Goal: Task Accomplishment & Management: Manage account settings

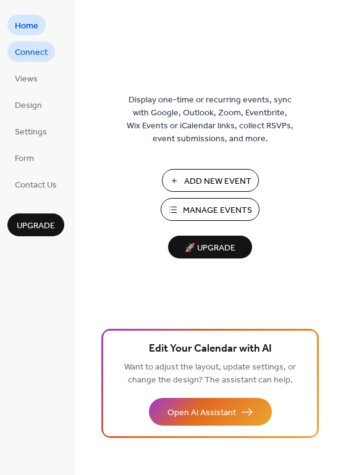
click at [39, 54] on span "Connect" at bounding box center [31, 52] width 33 height 13
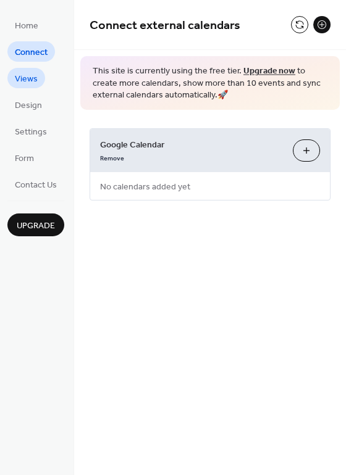
click at [26, 81] on span "Views" at bounding box center [26, 79] width 23 height 13
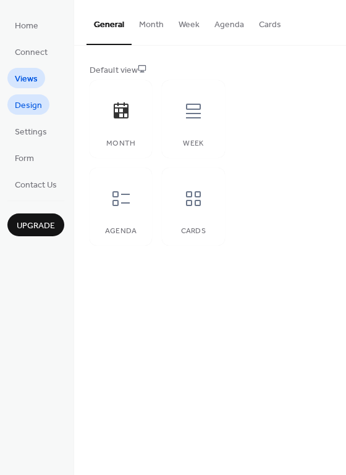
click at [26, 110] on span "Design" at bounding box center [28, 105] width 27 height 13
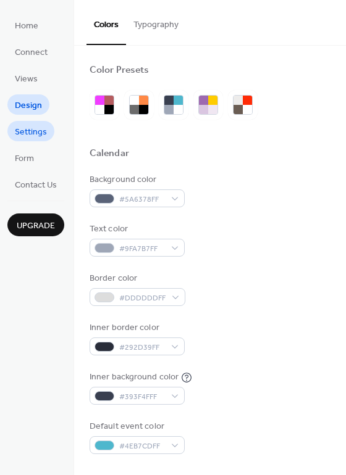
click at [27, 133] on span "Settings" at bounding box center [31, 132] width 32 height 13
click at [28, 133] on span "Settings" at bounding box center [31, 132] width 32 height 13
click at [27, 155] on span "Form" at bounding box center [24, 158] width 19 height 13
click at [25, 61] on ul "Home Connect Views Design Settings Form Contact Us" at bounding box center [35, 105] width 57 height 180
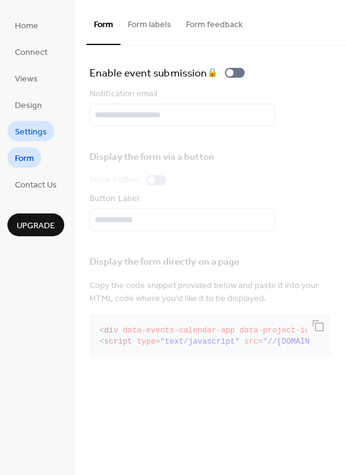
click at [30, 128] on span "Settings" at bounding box center [31, 132] width 32 height 13
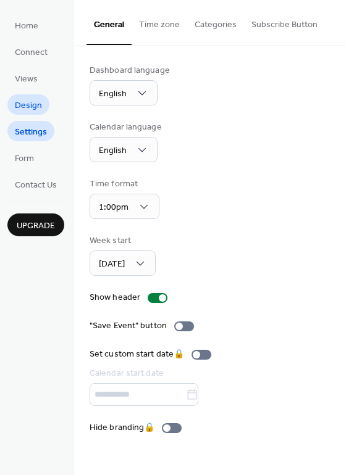
click at [30, 106] on span "Design" at bounding box center [28, 105] width 27 height 13
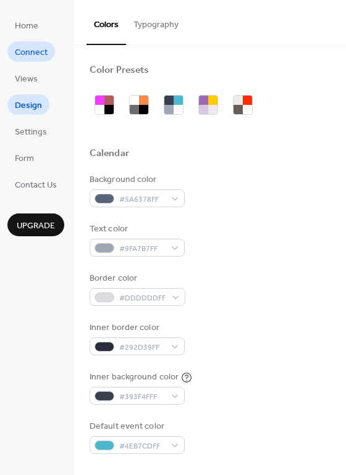
click at [28, 63] on ul "Home Connect Views Design Settings Form Contact Us" at bounding box center [35, 105] width 57 height 180
click at [27, 53] on span "Connect" at bounding box center [31, 52] width 33 height 13
click at [31, 53] on span "Connect" at bounding box center [31, 52] width 33 height 13
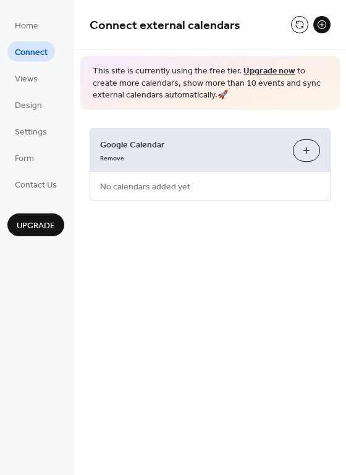
click at [307, 147] on button "Choose Calendars" at bounding box center [306, 150] width 27 height 22
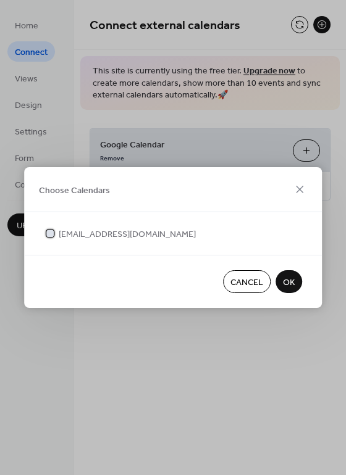
click at [48, 234] on div at bounding box center [49, 233] width 7 height 7
click at [301, 281] on button "OK" at bounding box center [288, 281] width 27 height 23
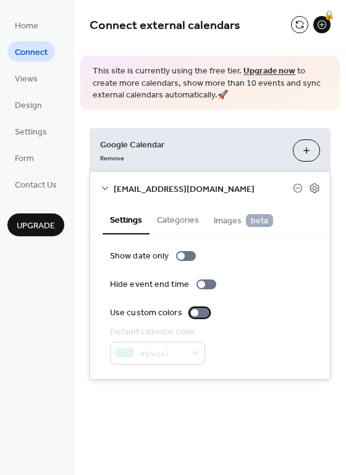
click at [198, 312] on div at bounding box center [199, 313] width 20 height 10
click at [201, 312] on div at bounding box center [204, 312] width 7 height 7
click at [59, 315] on div "Home Connect Views Design Settings Form Contact Us Upgrade" at bounding box center [37, 237] width 74 height 475
click at [44, 30] on link "Home" at bounding box center [26, 25] width 38 height 20
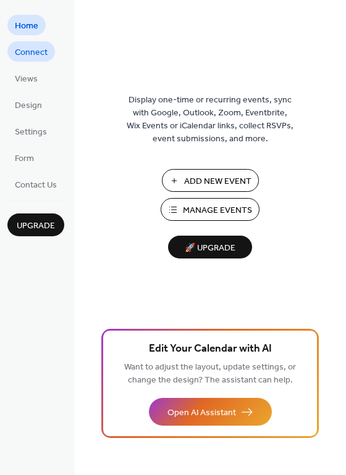
click at [46, 51] on span "Connect" at bounding box center [31, 52] width 33 height 13
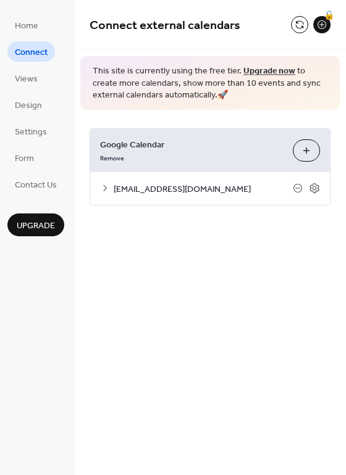
click at [106, 186] on icon at bounding box center [105, 188] width 10 height 10
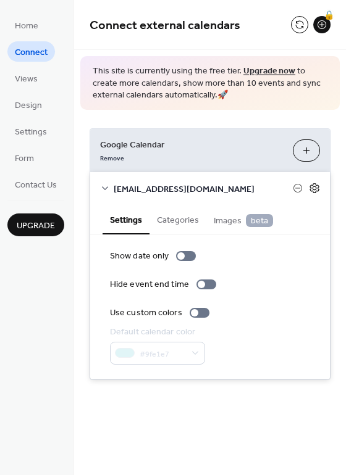
click at [314, 183] on icon at bounding box center [313, 188] width 9 height 10
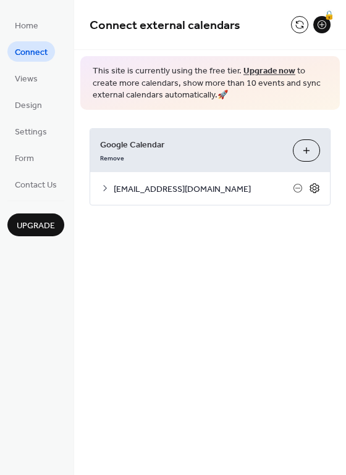
click at [314, 188] on icon at bounding box center [314, 188] width 11 height 11
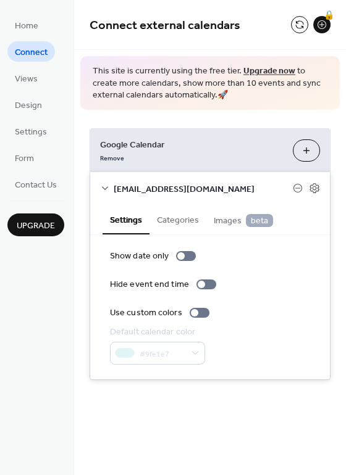
click at [182, 223] on button "Categories" at bounding box center [177, 219] width 57 height 28
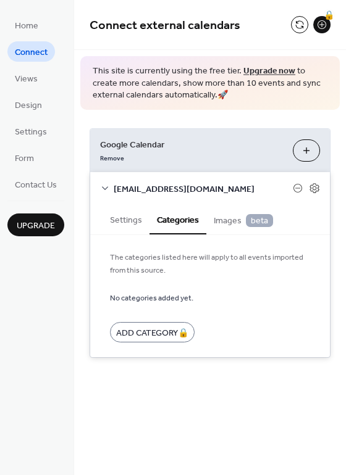
click at [233, 223] on span "Images beta" at bounding box center [243, 221] width 59 height 14
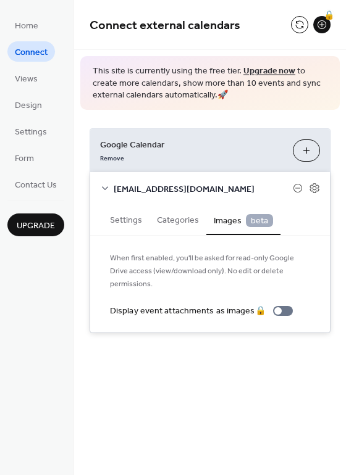
click at [176, 214] on button "Categories" at bounding box center [177, 219] width 57 height 28
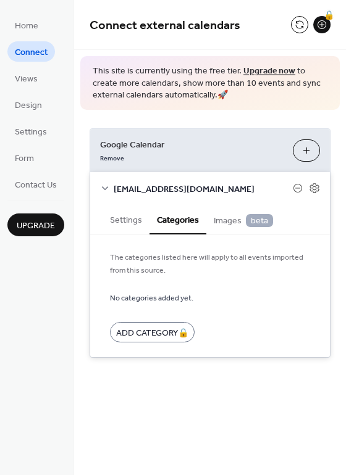
click at [121, 217] on button "Settings" at bounding box center [125, 219] width 47 height 28
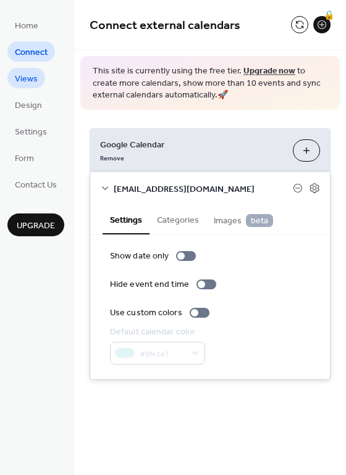
click at [29, 76] on span "Views" at bounding box center [26, 79] width 23 height 13
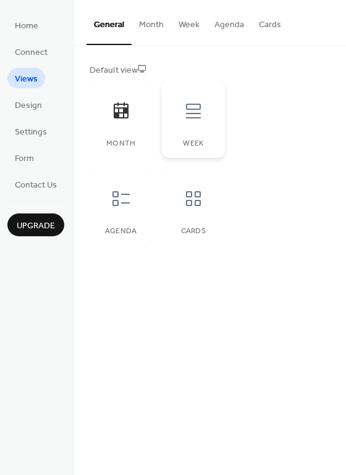
click at [193, 120] on icon at bounding box center [193, 111] width 20 height 20
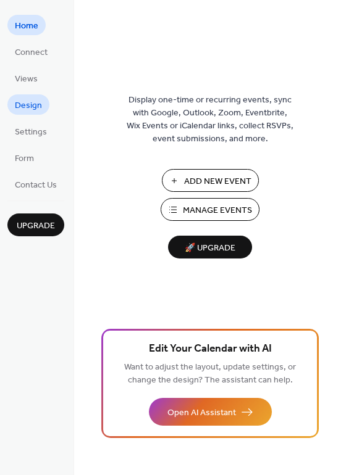
click at [39, 107] on span "Design" at bounding box center [28, 105] width 27 height 13
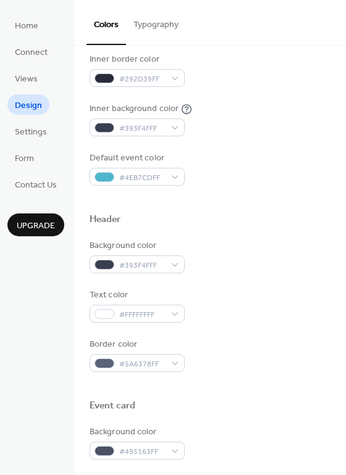
scroll to position [255, 0]
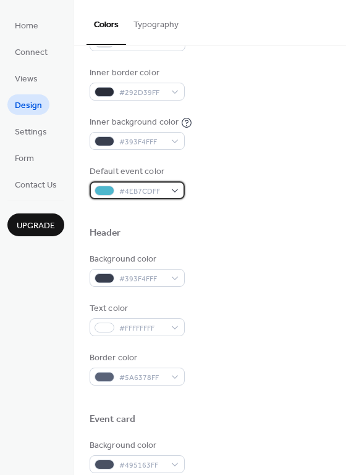
click at [172, 182] on div "#4EB7CDFF" at bounding box center [136, 190] width 95 height 18
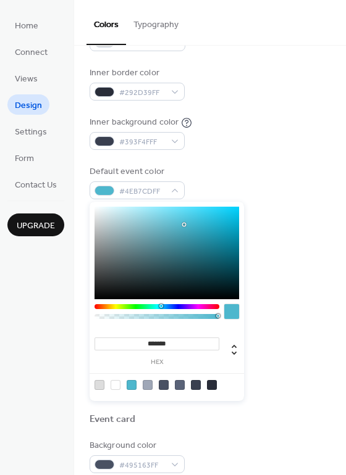
click at [276, 182] on div "Default event color #4EB7CDFF" at bounding box center [209, 182] width 241 height 34
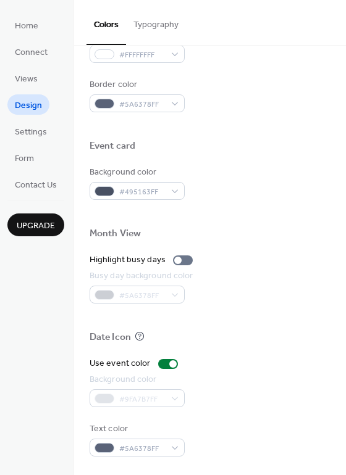
scroll to position [528, 0]
click at [44, 130] on span "Settings" at bounding box center [31, 132] width 32 height 13
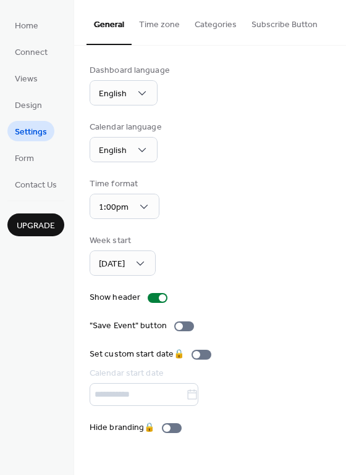
click at [202, 32] on button "Categories" at bounding box center [215, 22] width 57 height 44
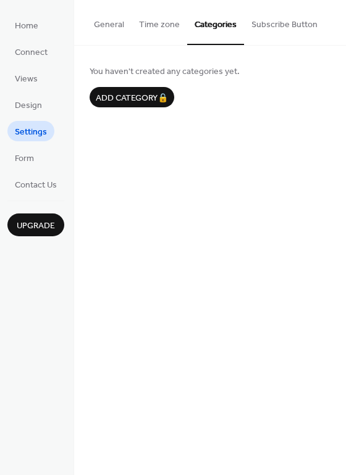
click at [268, 25] on button "Subscribe Button" at bounding box center [284, 22] width 81 height 44
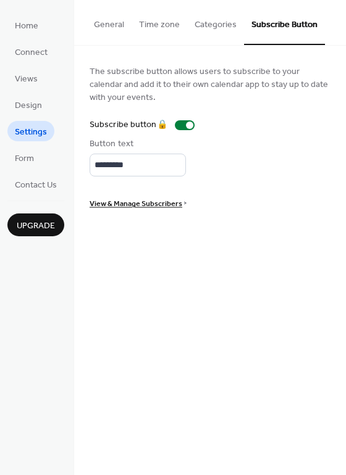
click at [150, 20] on button "Time zone" at bounding box center [159, 22] width 56 height 44
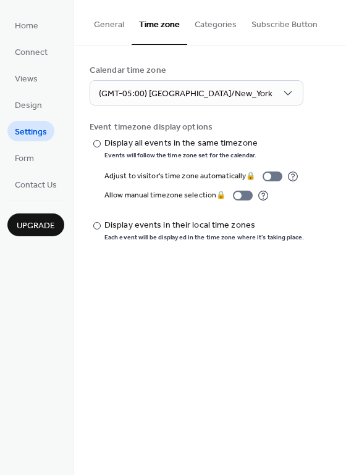
click at [98, 18] on button "General" at bounding box center [108, 22] width 45 height 44
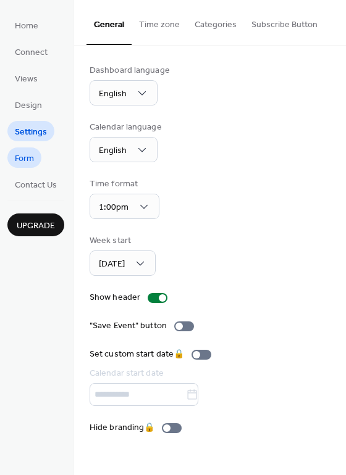
click at [38, 160] on link "Form" at bounding box center [24, 157] width 34 height 20
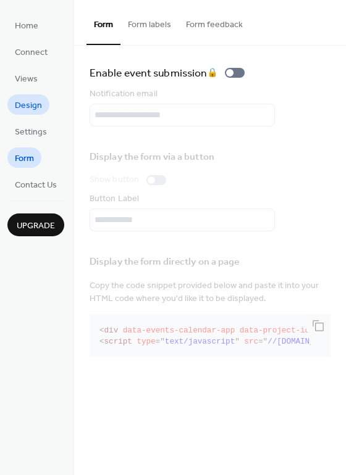
click at [36, 112] on span "Design" at bounding box center [28, 105] width 27 height 13
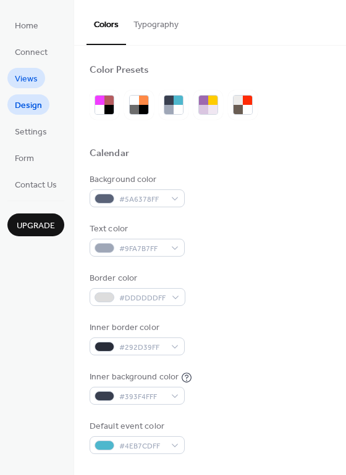
click at [28, 80] on span "Views" at bounding box center [26, 79] width 23 height 13
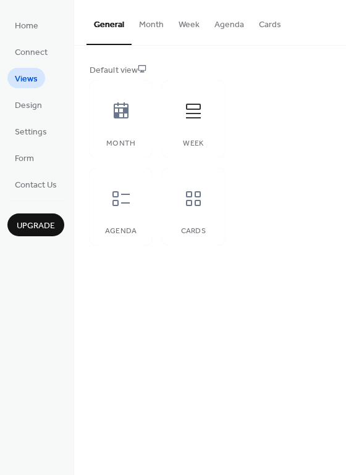
click at [189, 24] on button "Week" at bounding box center [189, 22] width 36 height 44
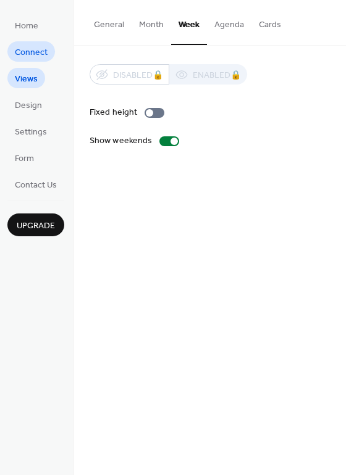
click at [28, 55] on span "Connect" at bounding box center [31, 52] width 33 height 13
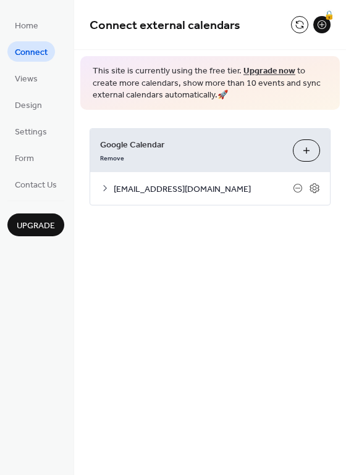
click at [105, 191] on icon at bounding box center [105, 188] width 10 height 10
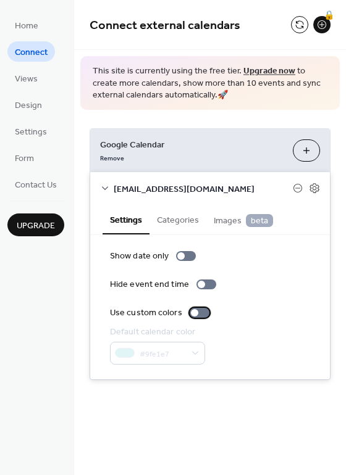
click at [189, 317] on label "Use custom colors" at bounding box center [162, 313] width 104 height 13
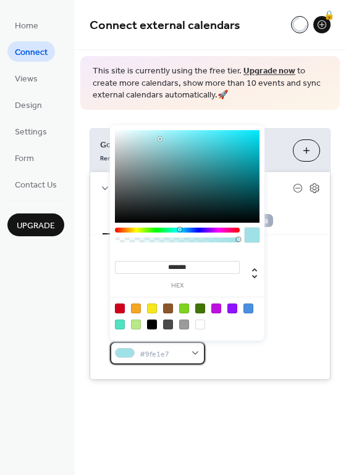
click at [191, 349] on div "#9fe1e7" at bounding box center [157, 353] width 95 height 23
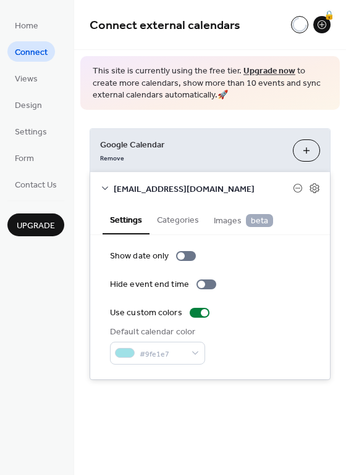
click at [241, 358] on div "Default calendar color #9fe1e7" at bounding box center [210, 345] width 200 height 39
click at [194, 305] on div "Show date only Hide event end time Use custom colors Default calendar color #9f…" at bounding box center [210, 307] width 200 height 115
click at [194, 312] on div at bounding box center [199, 313] width 20 height 10
click at [188, 344] on div "#9fe1e7" at bounding box center [157, 353] width 95 height 23
click at [204, 322] on div "Show date only Hide event end time Use custom colors Default calendar color #9f…" at bounding box center [210, 307] width 200 height 115
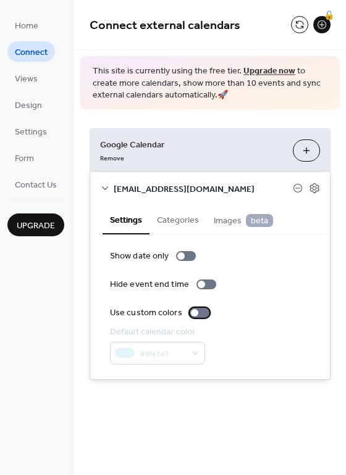
click at [201, 317] on label "Use custom colors" at bounding box center [162, 313] width 104 height 13
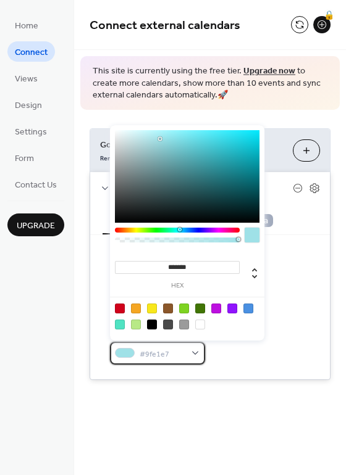
click at [192, 355] on div "#9fe1e7" at bounding box center [157, 353] width 95 height 23
click at [249, 356] on div "Default calendar color #9fe1e7" at bounding box center [210, 345] width 200 height 39
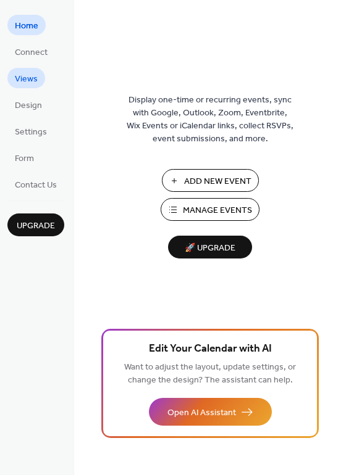
click at [27, 86] on span "Views" at bounding box center [26, 79] width 23 height 13
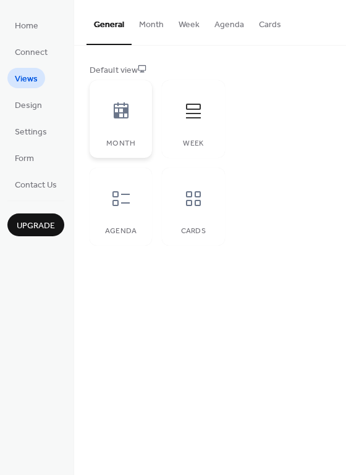
click at [106, 116] on div at bounding box center [120, 111] width 37 height 37
click at [155, 28] on button "Month" at bounding box center [150, 22] width 39 height 44
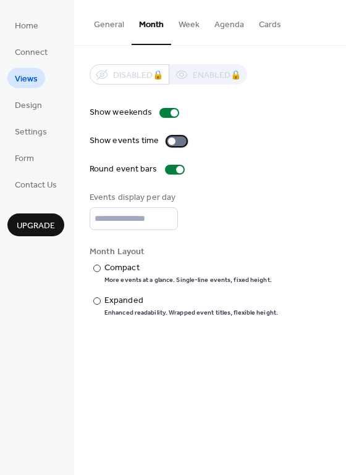
click at [168, 143] on div at bounding box center [171, 141] width 7 height 7
click at [167, 219] on input "*" at bounding box center [133, 218] width 88 height 23
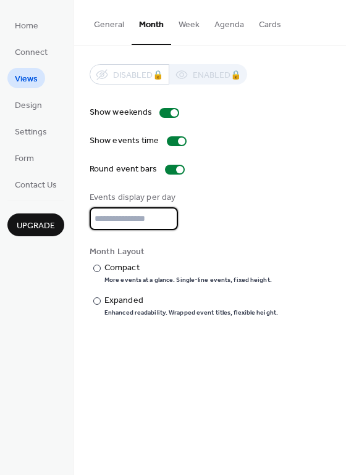
click at [167, 219] on input "*" at bounding box center [133, 218] width 88 height 23
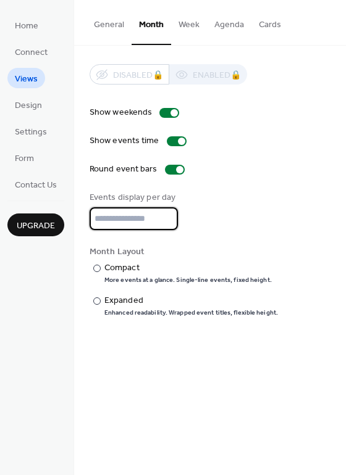
click at [167, 219] on input "**" at bounding box center [133, 218] width 88 height 23
click at [224, 173] on div "Round event bars" at bounding box center [209, 169] width 241 height 13
click at [167, 218] on input "**" at bounding box center [133, 218] width 88 height 23
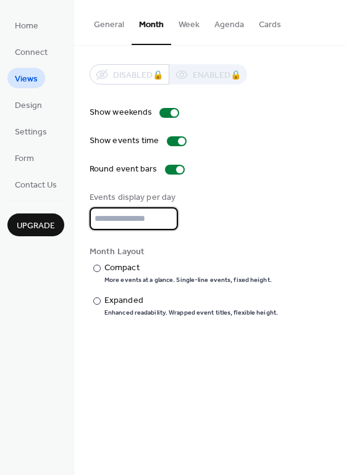
click at [167, 218] on input "**" at bounding box center [133, 218] width 88 height 23
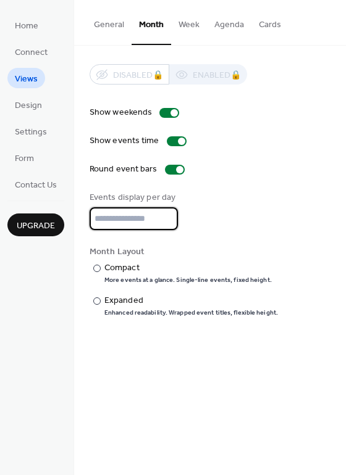
click at [167, 218] on input "**" at bounding box center [133, 218] width 88 height 23
type input "**"
click at [167, 218] on input "**" at bounding box center [133, 218] width 88 height 23
click at [253, 147] on div "Show events time" at bounding box center [209, 141] width 241 height 13
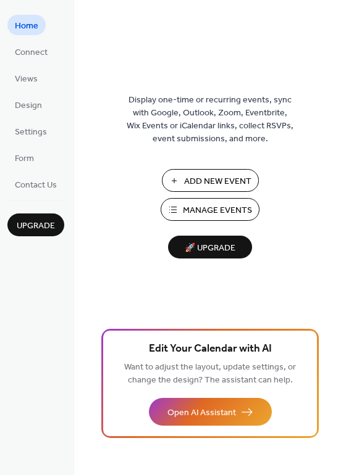
click at [37, 226] on span "Upgrade" at bounding box center [36, 226] width 38 height 13
